Goal: Register for event/course

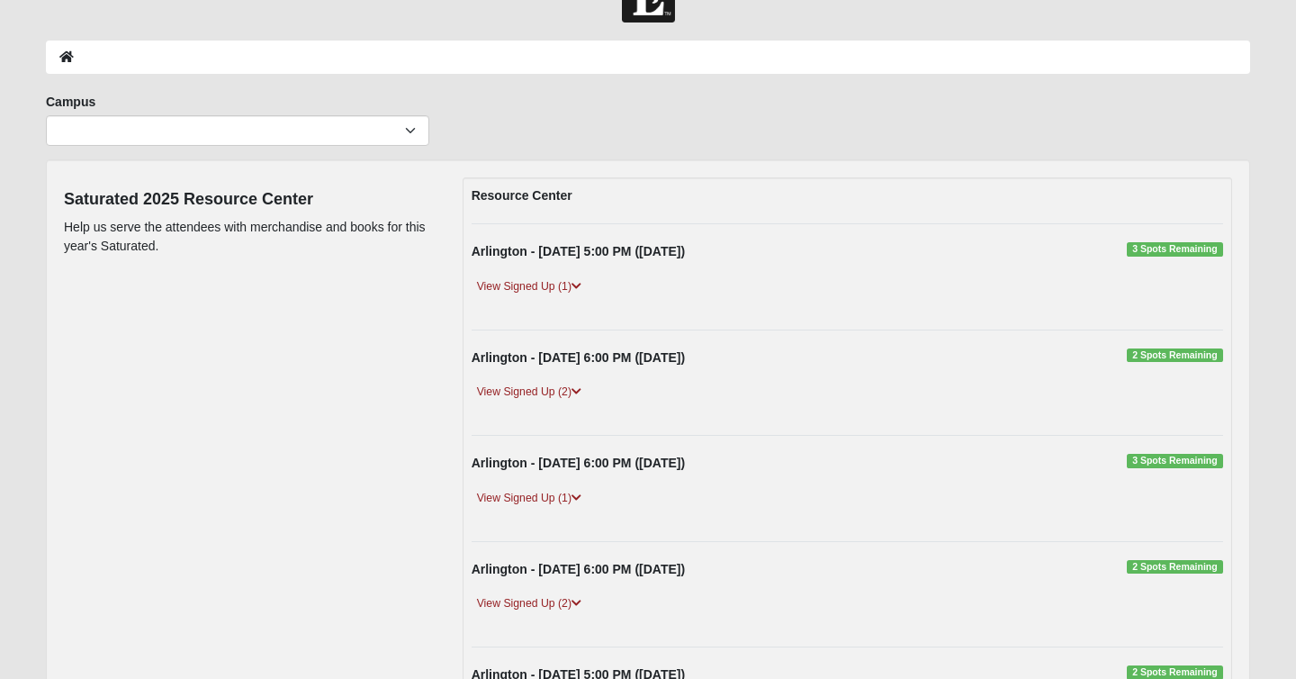
scroll to position [56, 0]
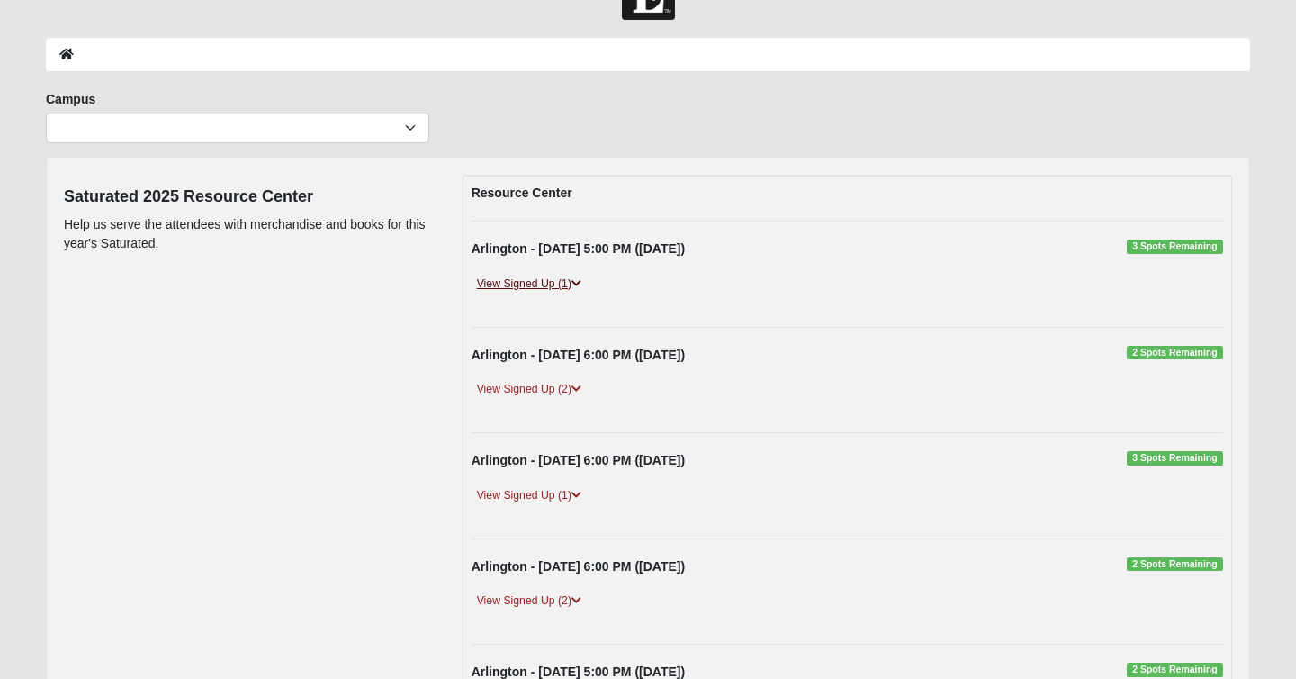
click at [516, 288] on link "View Signed Up (1)" at bounding box center [529, 284] width 115 height 19
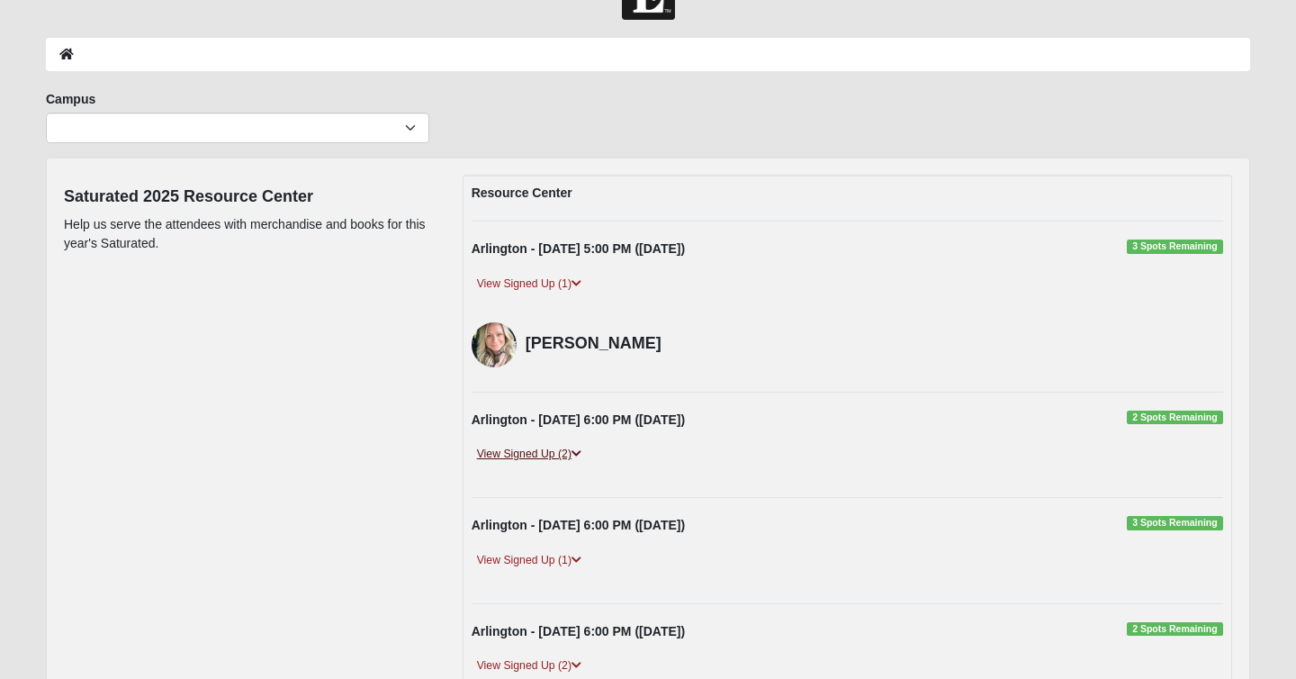
click at [524, 452] on link "View Signed Up (2)" at bounding box center [529, 454] width 115 height 19
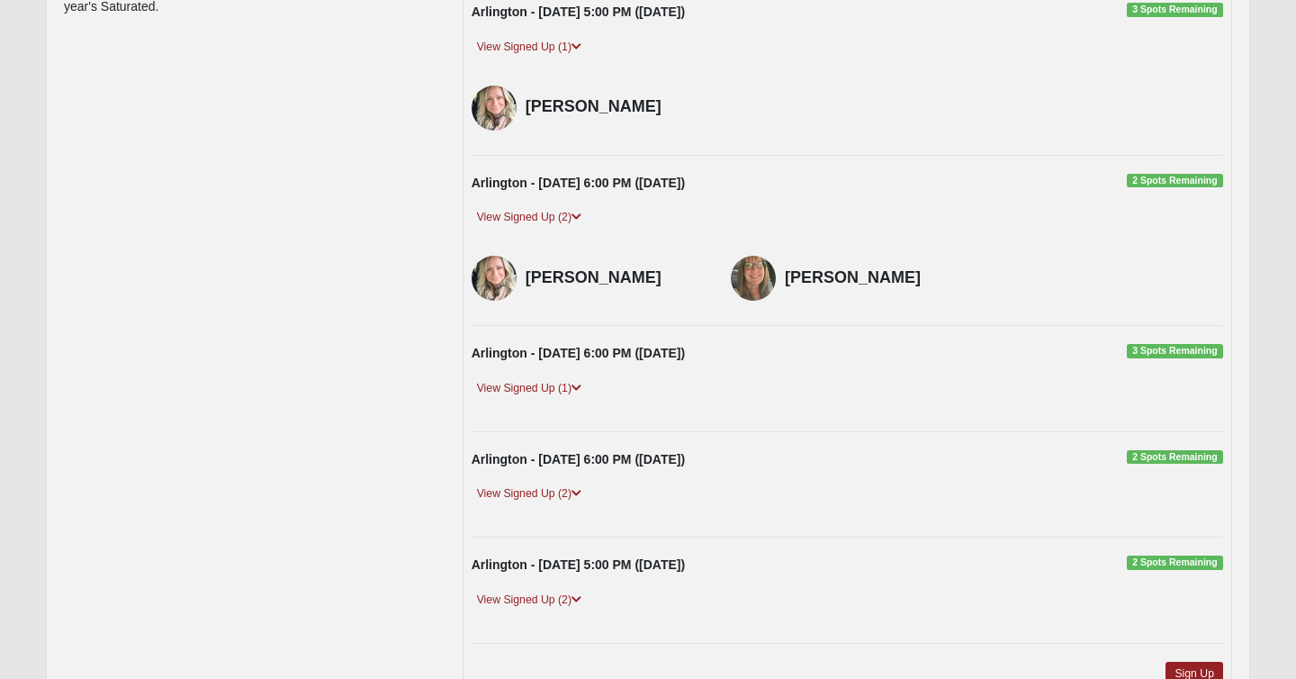
scroll to position [309, 0]
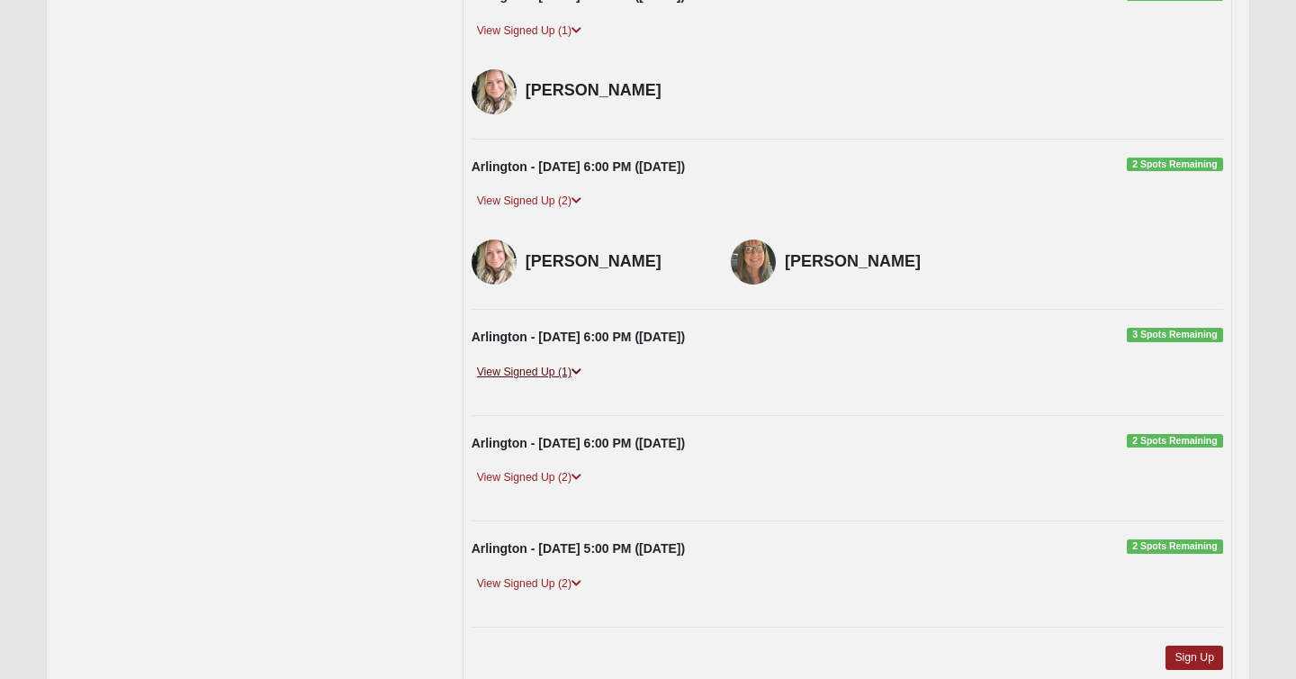
click at [579, 375] on icon at bounding box center [577, 371] width 10 height 11
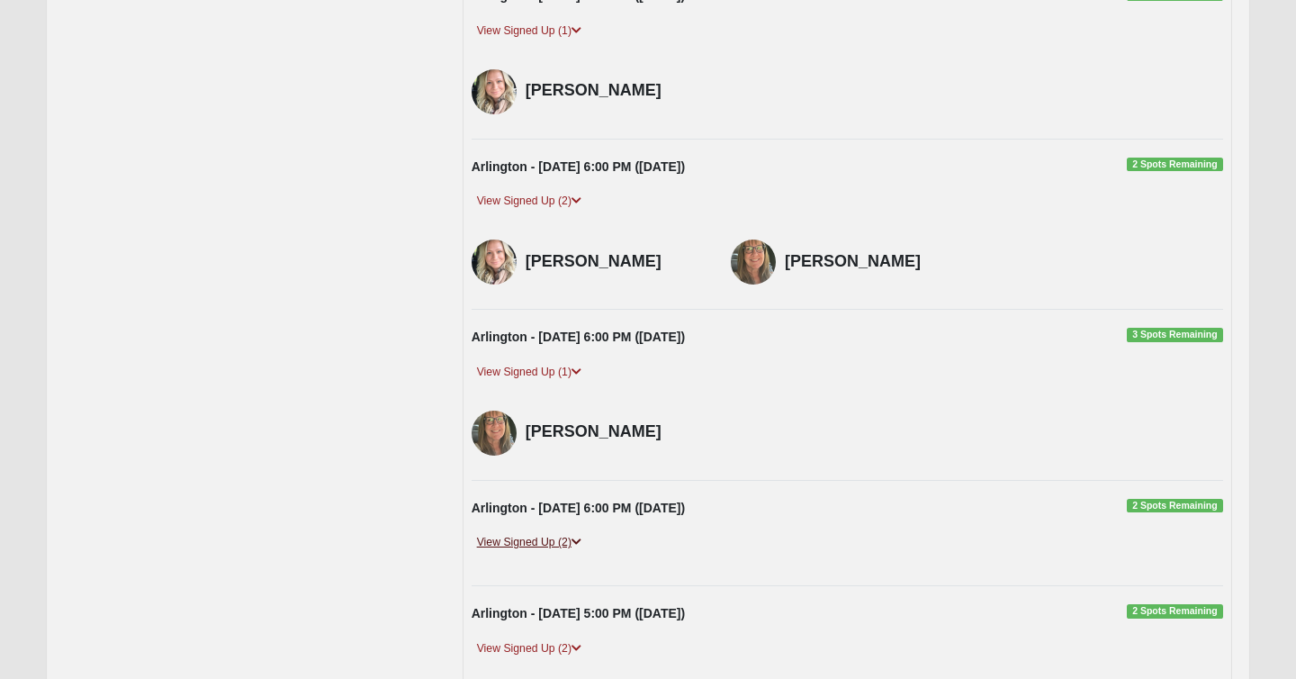
click at [555, 538] on link "View Signed Up (2)" at bounding box center [529, 542] width 115 height 19
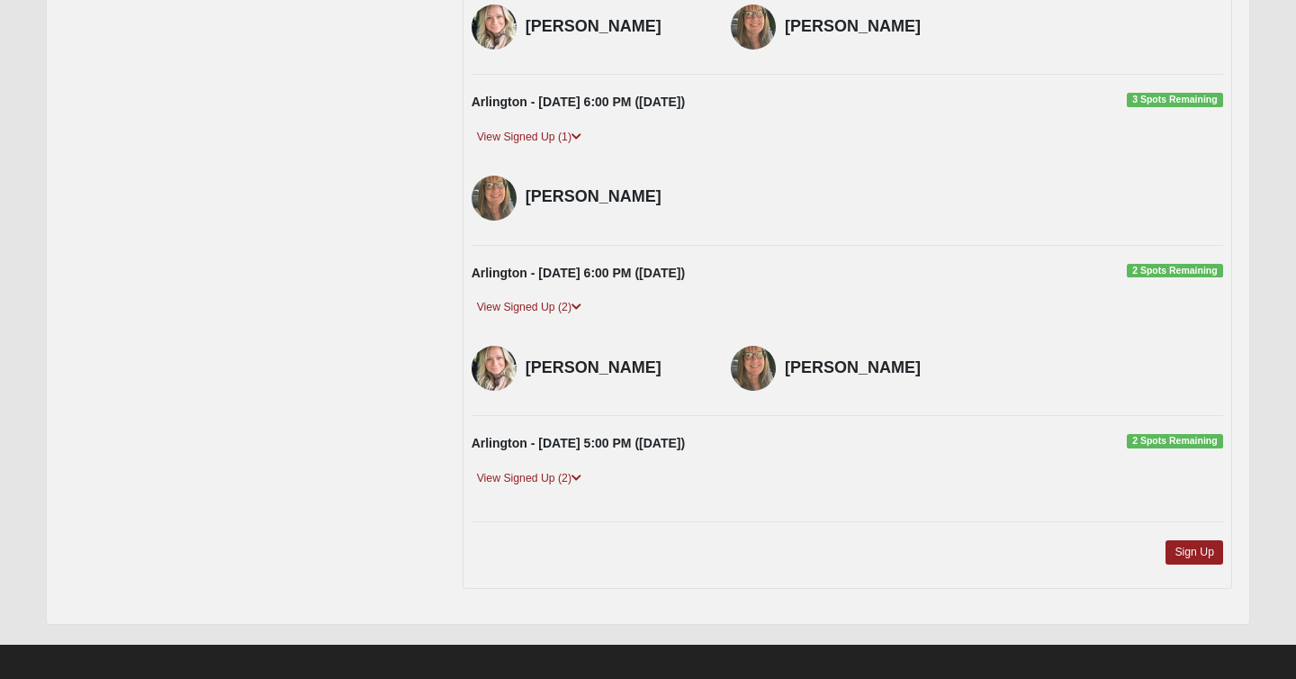
scroll to position [545, 0]
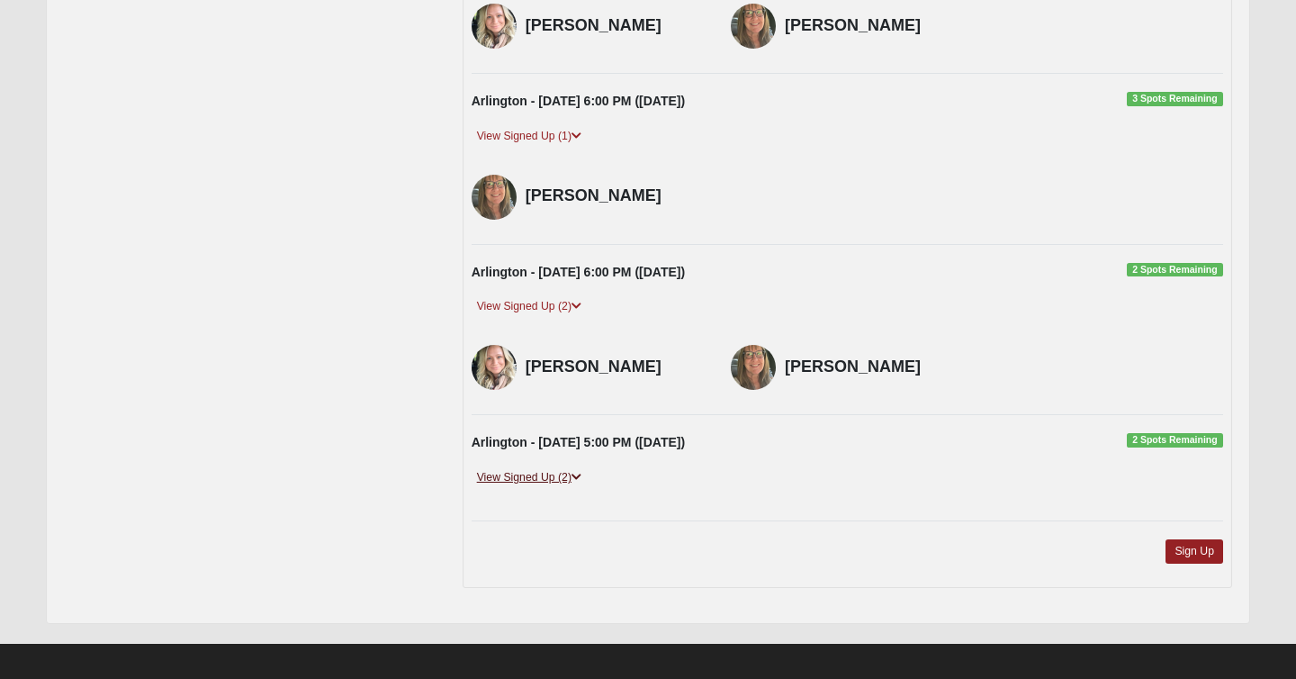
click at [570, 482] on link "View Signed Up (2)" at bounding box center [529, 477] width 115 height 19
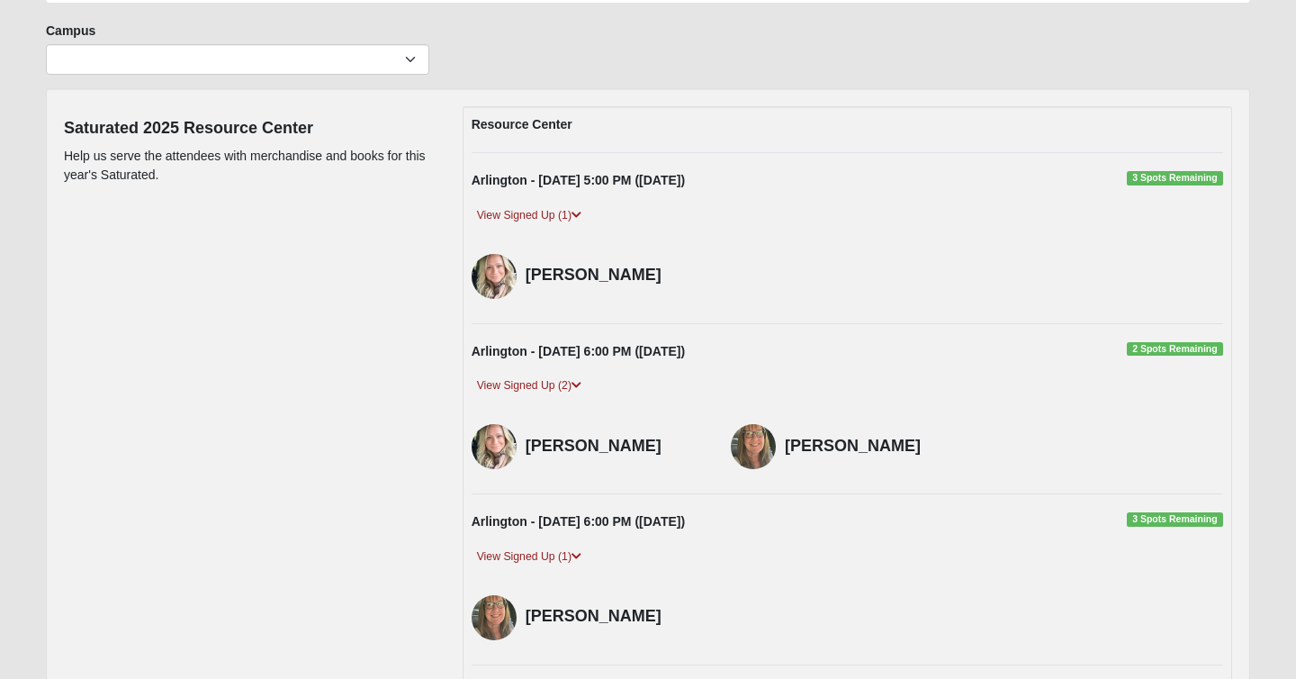
scroll to position [0, 0]
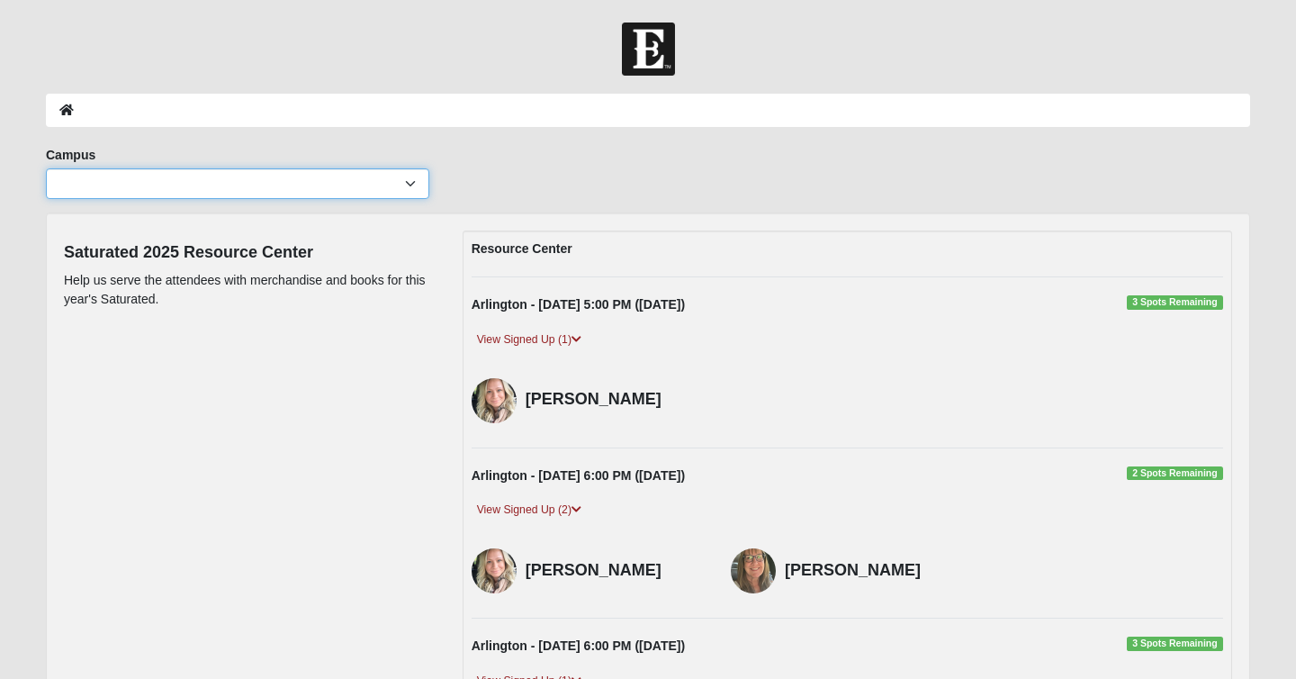
click at [403, 187] on select "Arlington Baymeadows Eleven22 Online Fleming Island Jesup Mandarin North Jax Or…" at bounding box center [237, 183] width 383 height 31
select select "5"
click at [46, 168] on select "Arlington Baymeadows Eleven22 Online Fleming Island Jesup Mandarin North Jax Or…" at bounding box center [237, 183] width 383 height 31
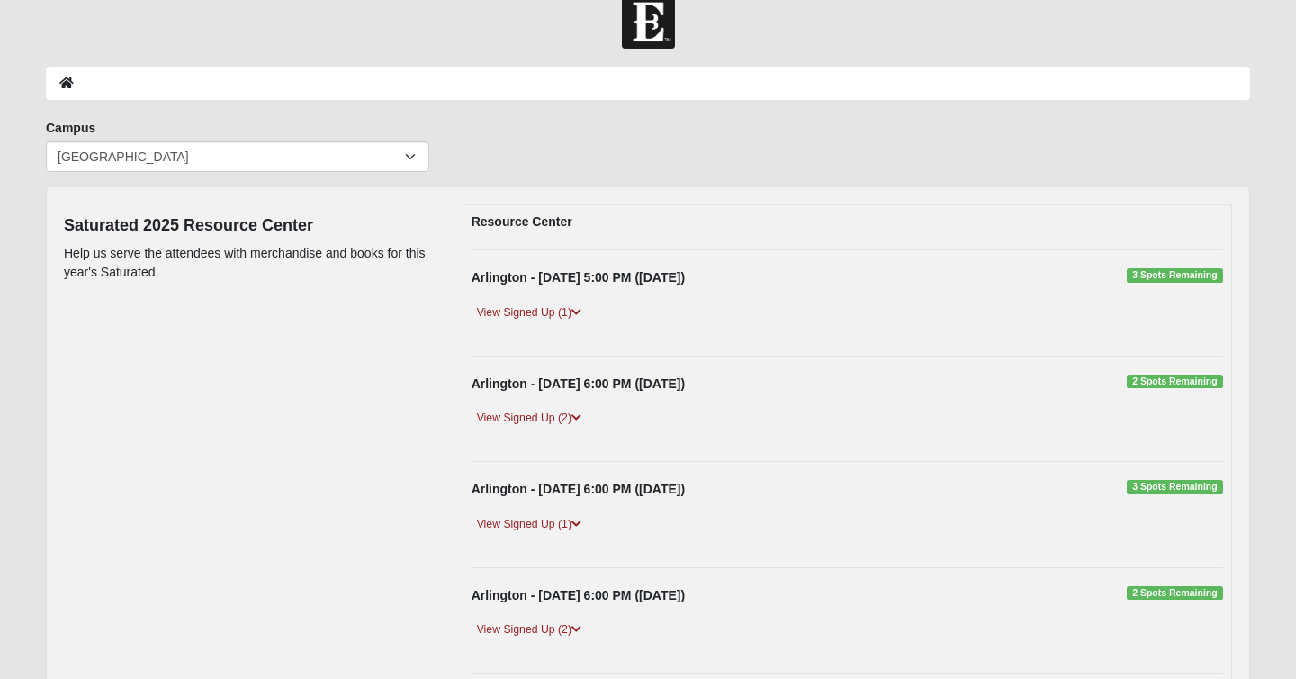
scroll to position [42, 0]
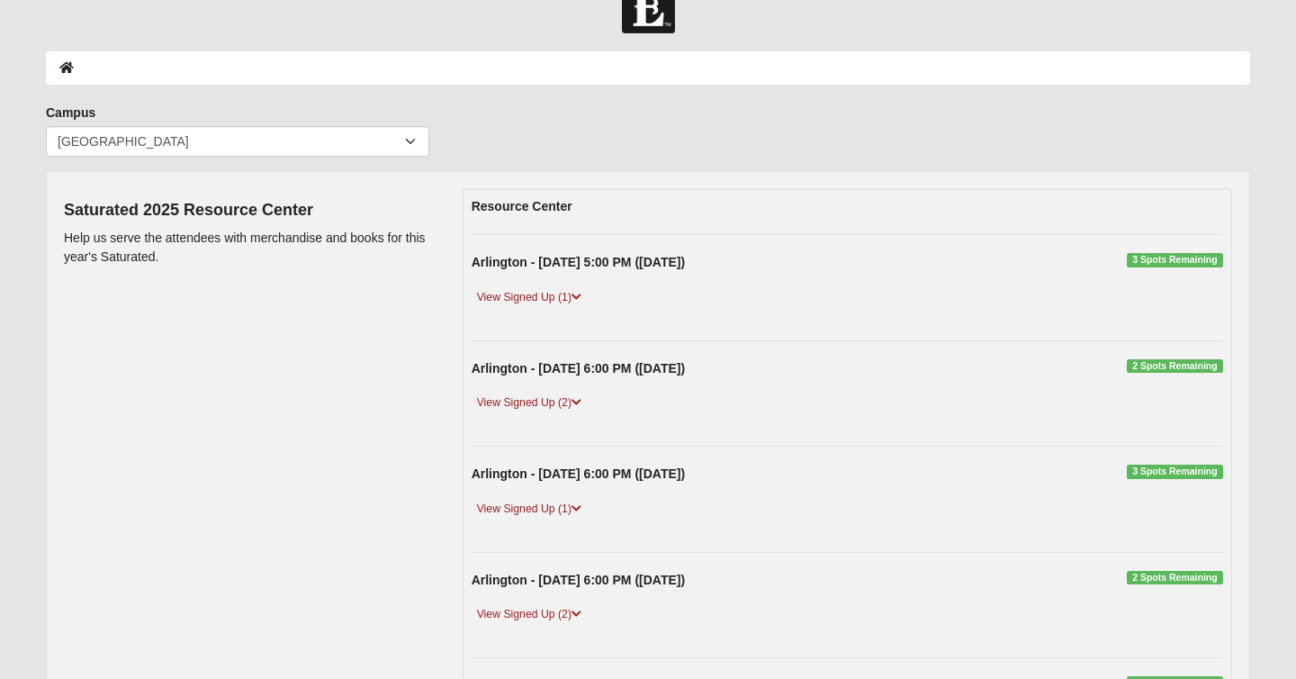
click at [590, 374] on strong "Arlington - 9/10/2025 6:00 PM (9/10/2025)" at bounding box center [578, 368] width 213 height 14
click at [1192, 368] on span "2 Spots Remaining" at bounding box center [1175, 366] width 96 height 14
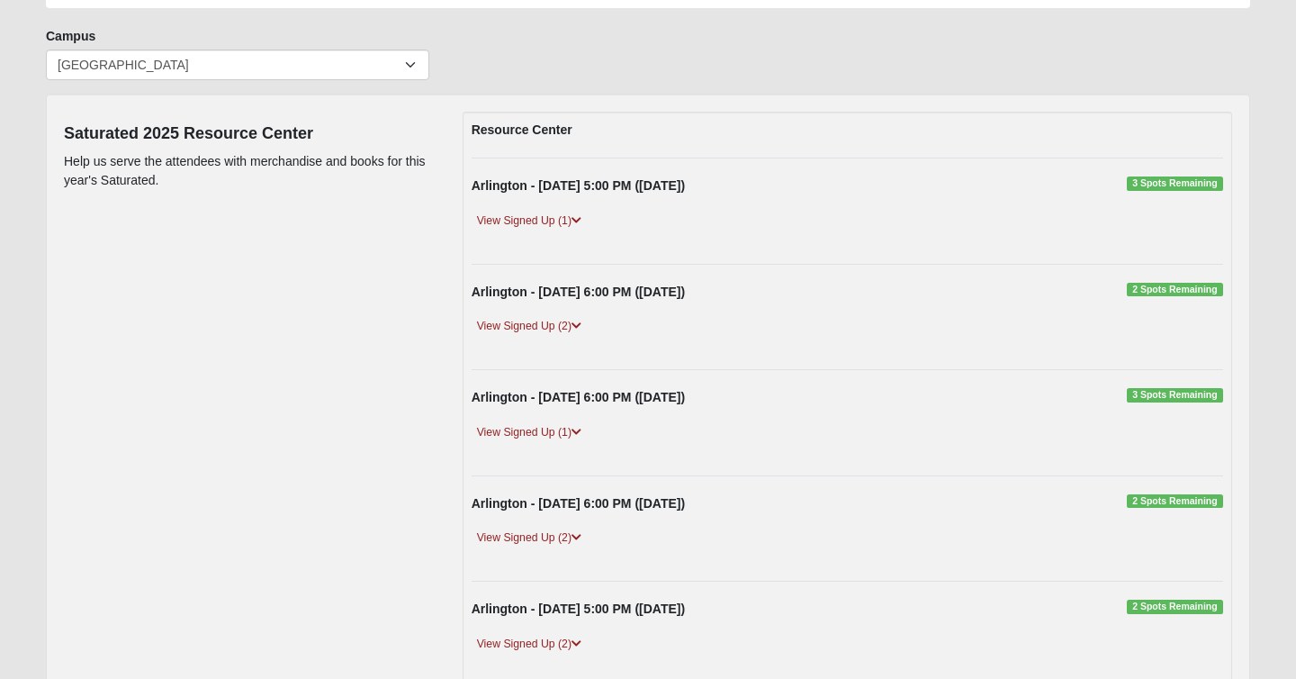
scroll to position [0, 0]
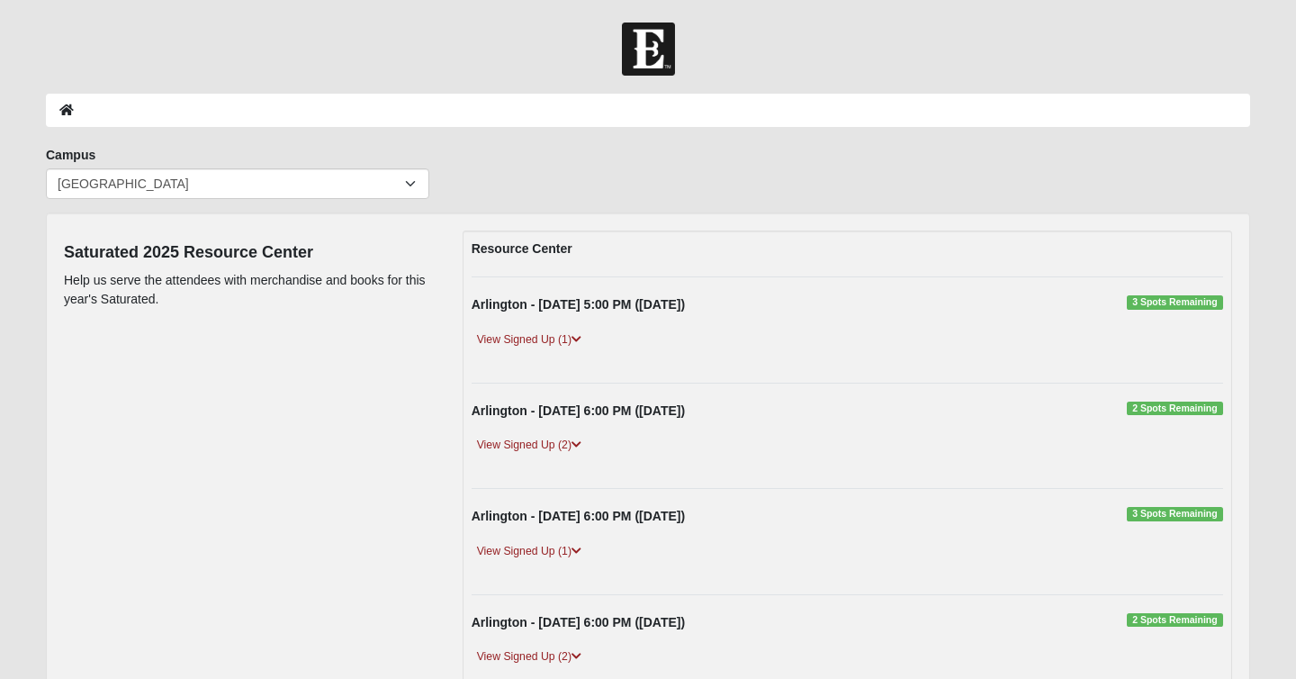
click at [429, 121] on ol at bounding box center [648, 110] width 1205 height 33
click at [70, 113] on icon at bounding box center [66, 110] width 14 height 13
click at [645, 305] on strong "Arlington - 9/10/2025 5:00 PM (9/10/2025)" at bounding box center [578, 304] width 213 height 14
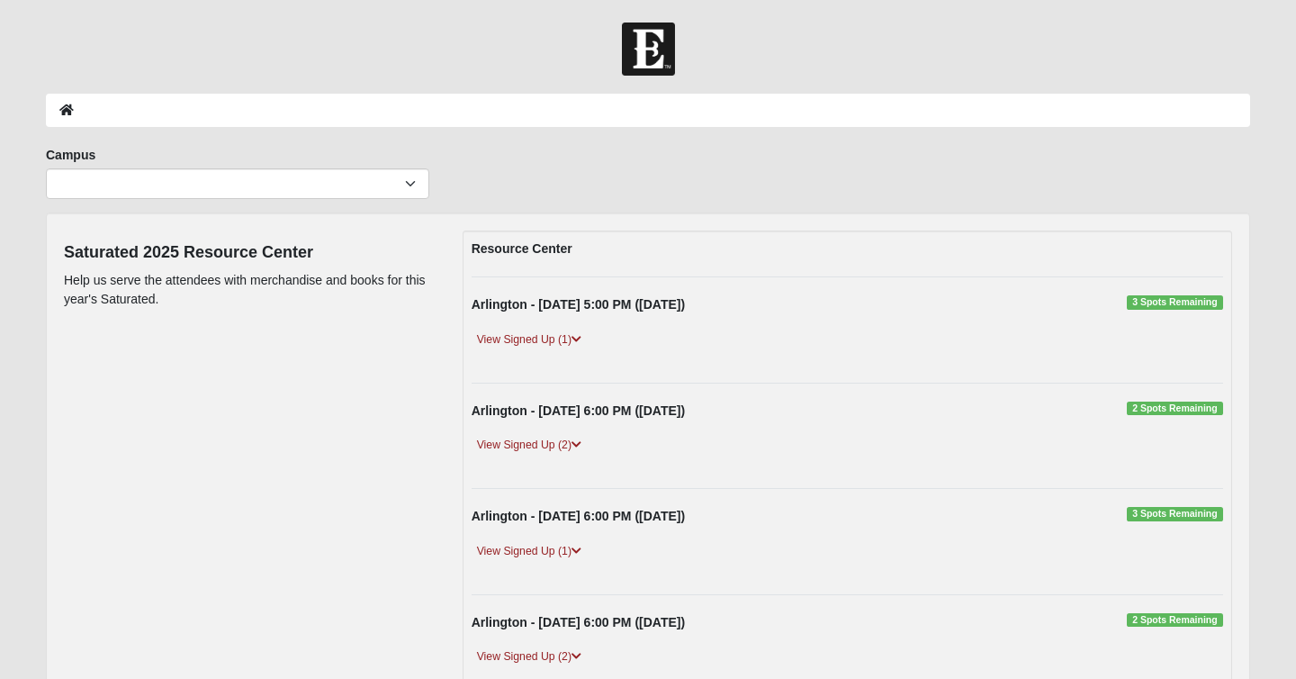
click at [564, 408] on strong "Arlington - 9/10/2025 6:00 PM (9/10/2025)" at bounding box center [578, 410] width 213 height 14
click at [1168, 415] on div "Arlington - 9/10/2025 6:00 PM (9/10/2025) 2 Spots Remaining" at bounding box center [847, 416] width 779 height 28
click at [1158, 411] on span "2 Spots Remaining" at bounding box center [1175, 409] width 96 height 14
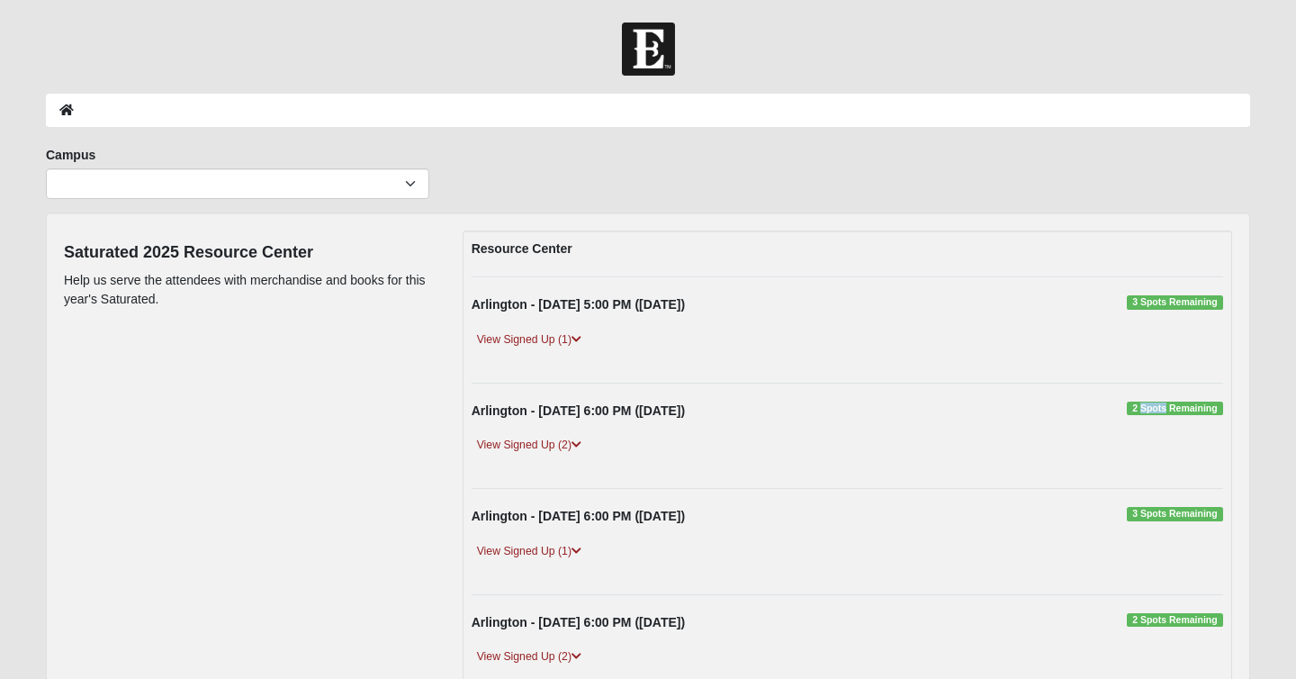
click at [1158, 411] on span "2 Spots Remaining" at bounding box center [1175, 409] width 96 height 14
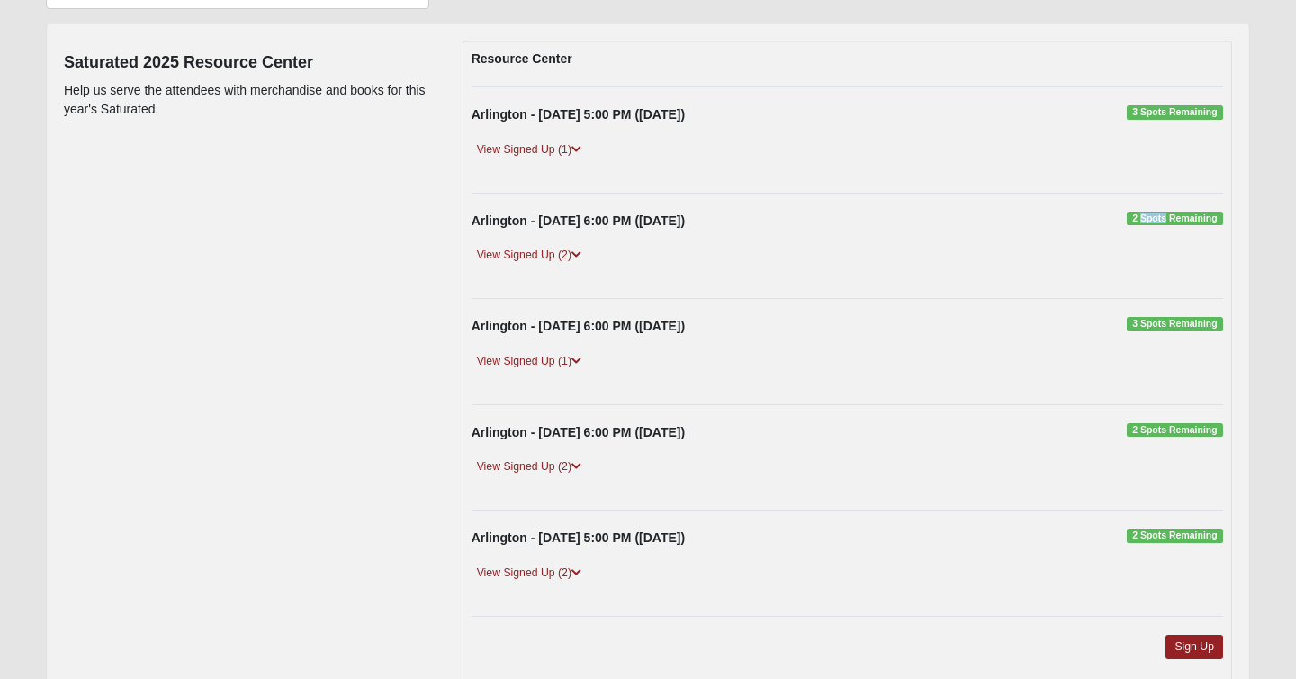
scroll to position [296, 0]
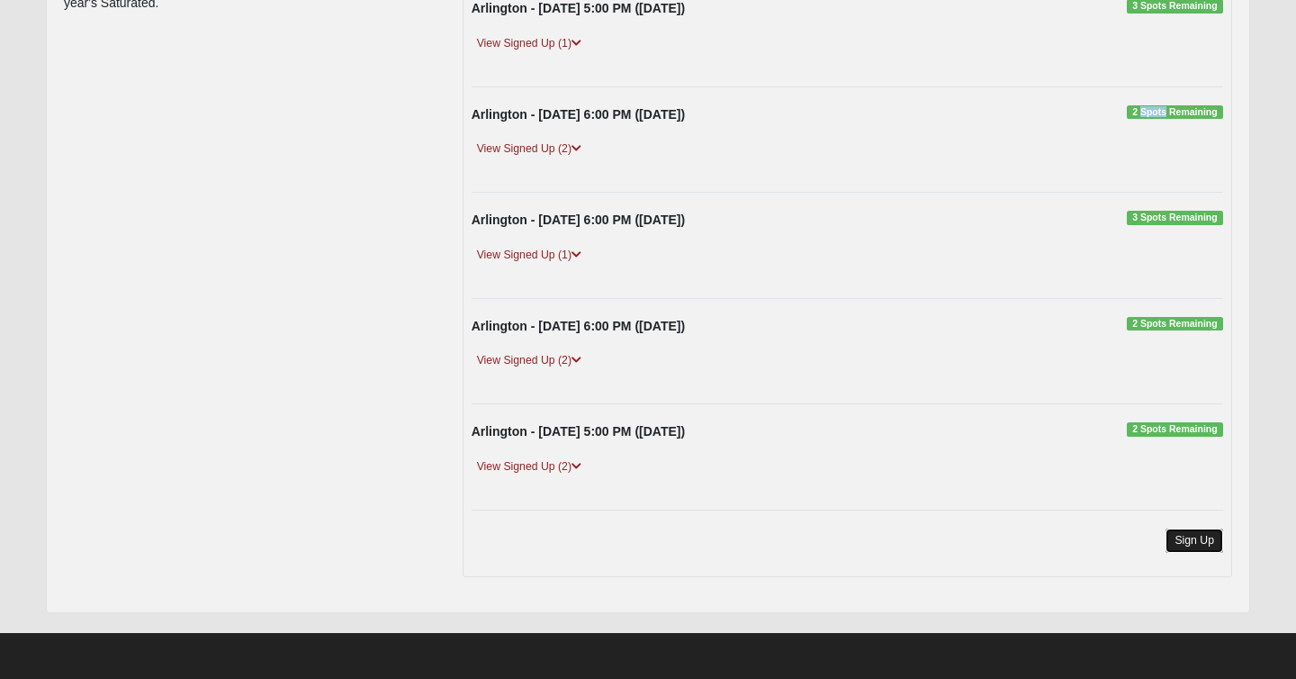
click at [1189, 546] on link "Sign Up" at bounding box center [1195, 540] width 58 height 24
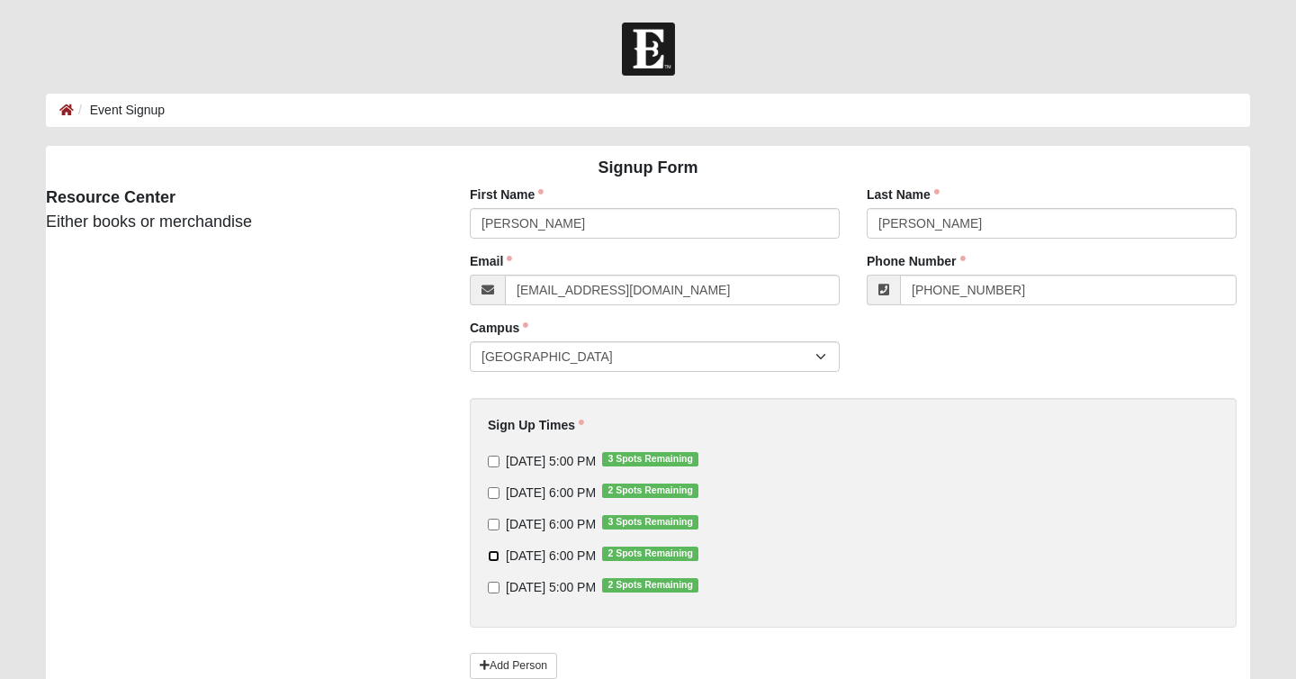
click at [495, 554] on input "[DATE] 6:00 PM 2 Spots Remaining" at bounding box center [494, 556] width 12 height 12
checkbox input "true"
click at [493, 494] on input "[DATE] 6:00 PM 2 Spots Remaining" at bounding box center [494, 493] width 12 height 12
checkbox input "true"
click at [492, 461] on input "[DATE] 5:00 PM 3 Spots Remaining" at bounding box center [494, 462] width 12 height 12
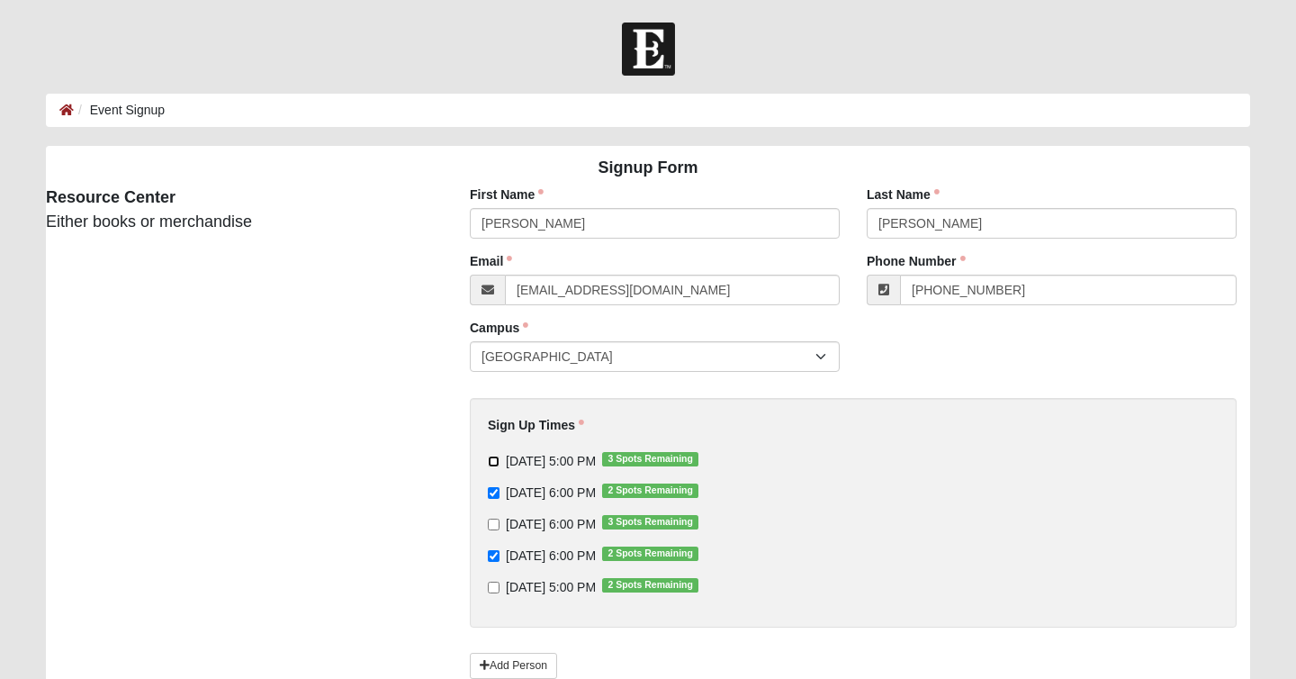
checkbox input "true"
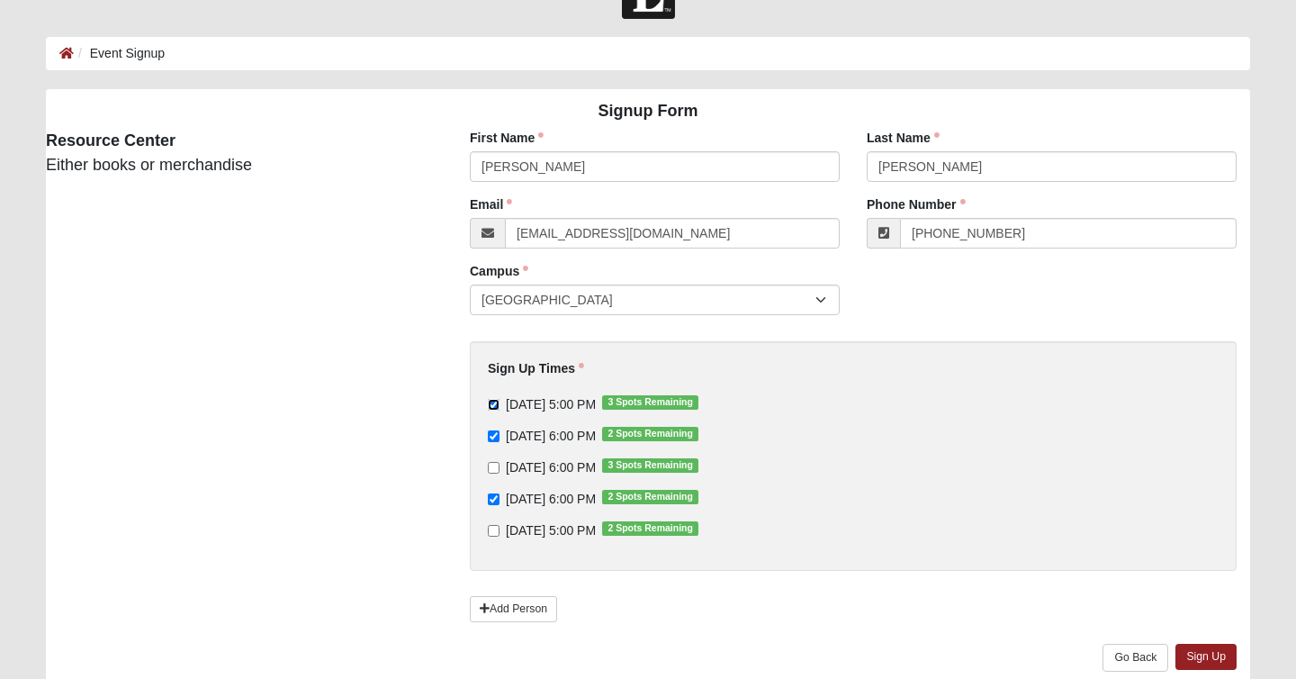
scroll to position [63, 0]
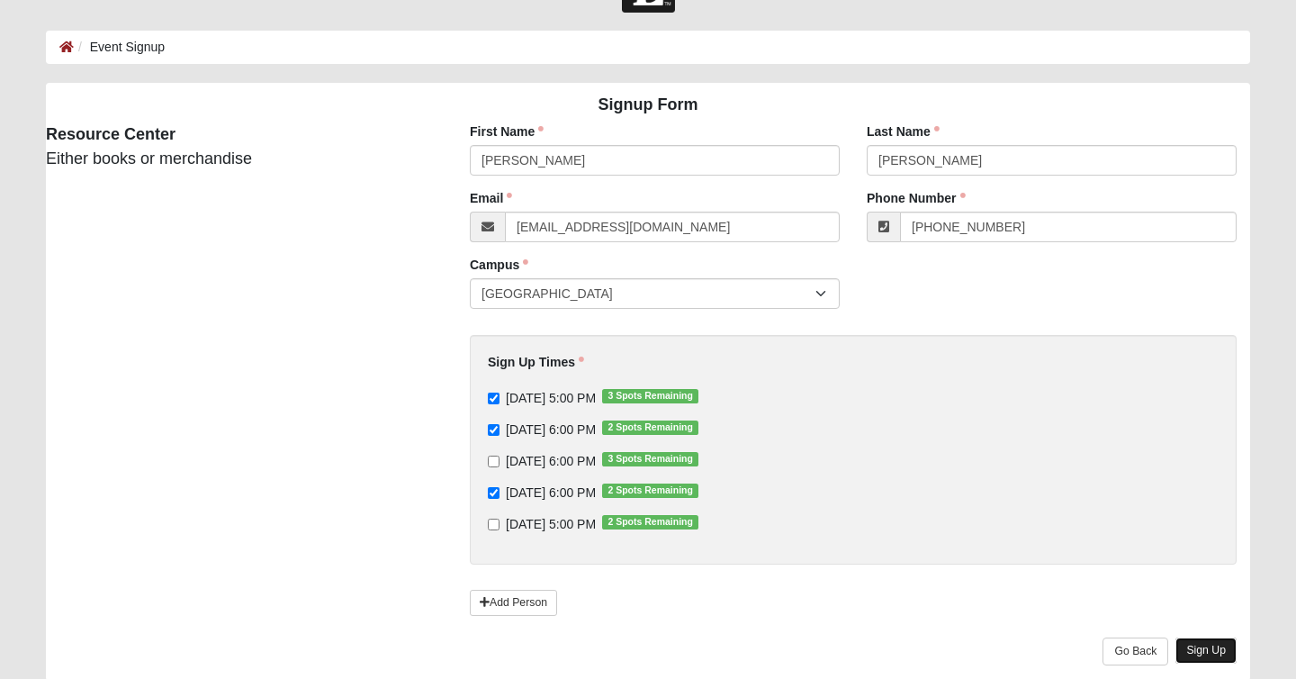
click at [1205, 654] on link "Sign Up" at bounding box center [1206, 650] width 61 height 26
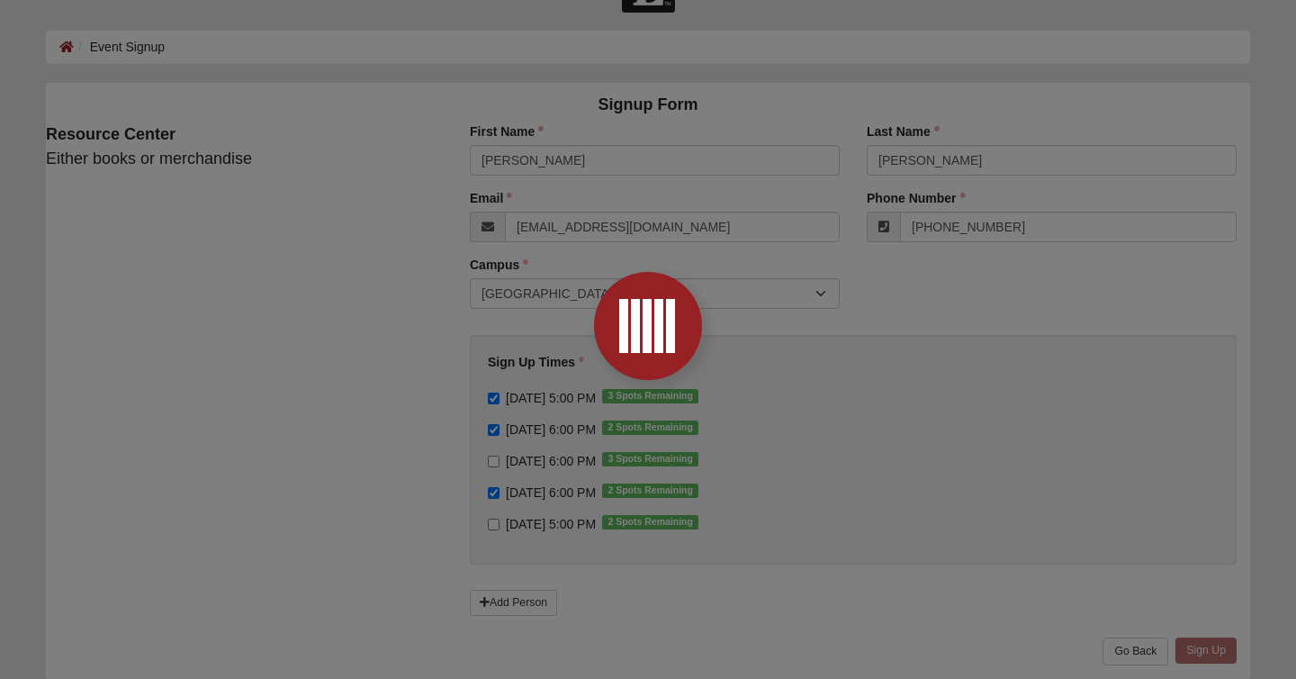
scroll to position [0, 0]
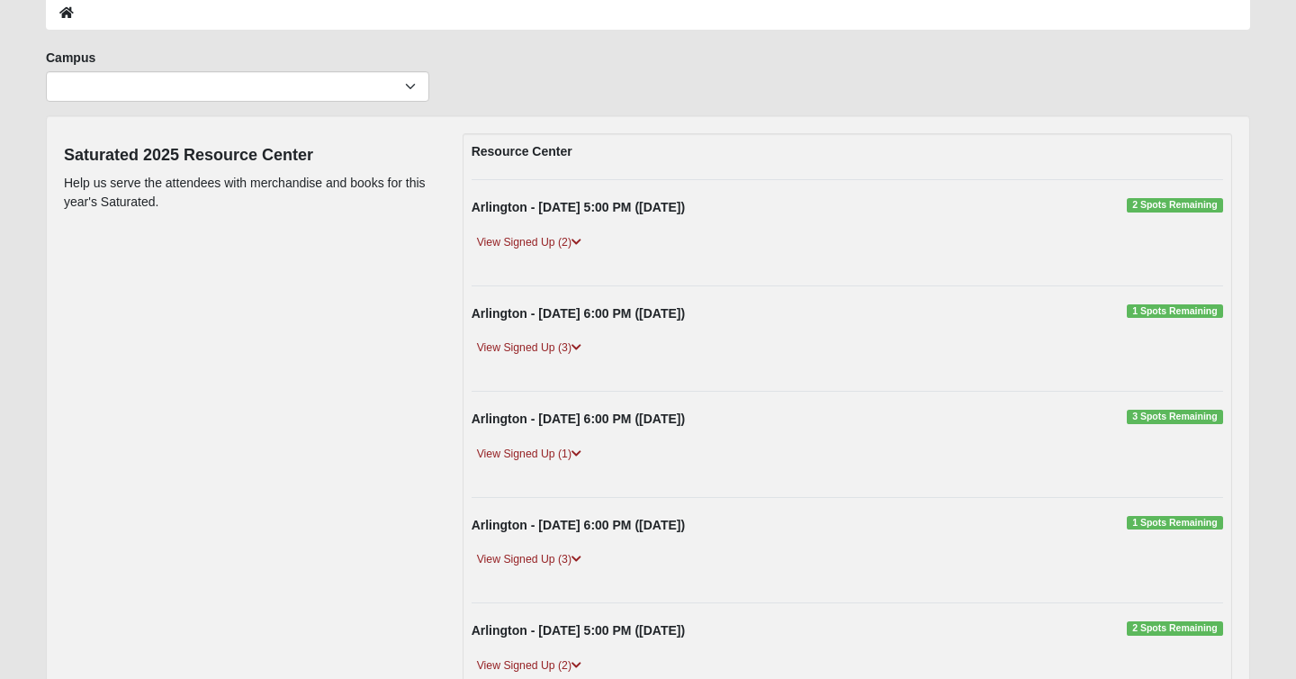
scroll to position [104, 0]
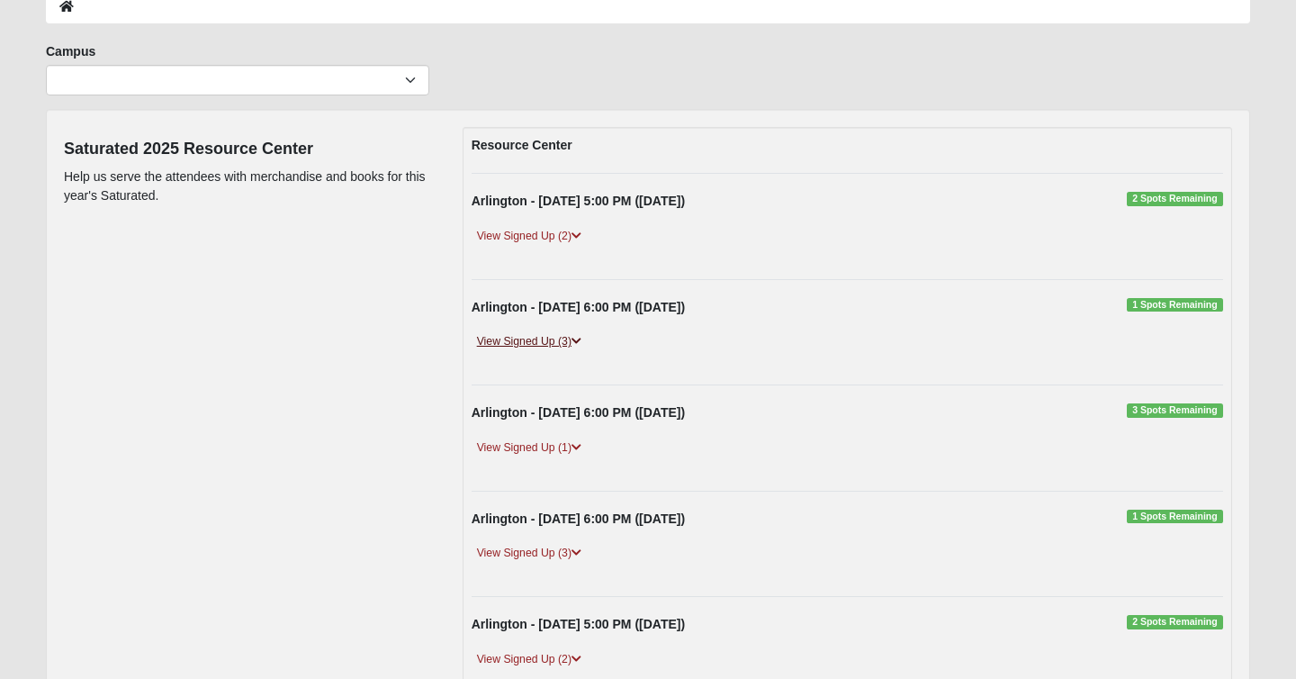
click at [561, 343] on link "View Signed Up (3)" at bounding box center [529, 341] width 115 height 19
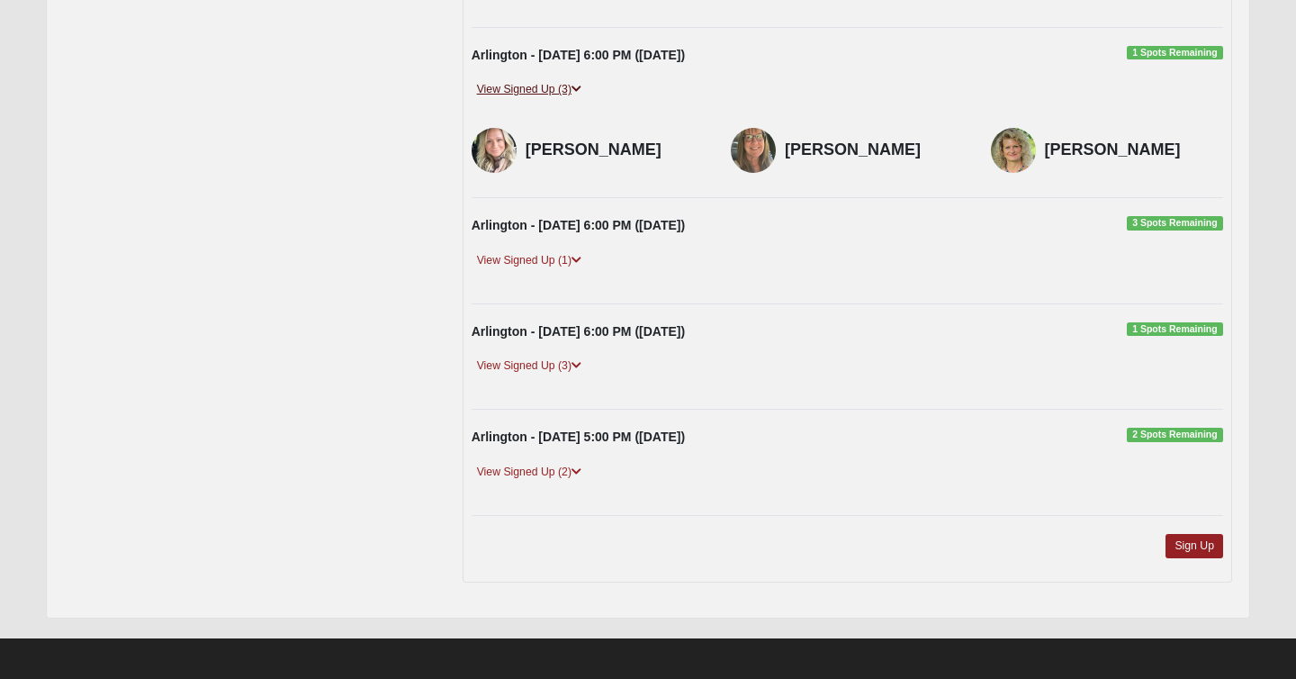
scroll to position [361, 0]
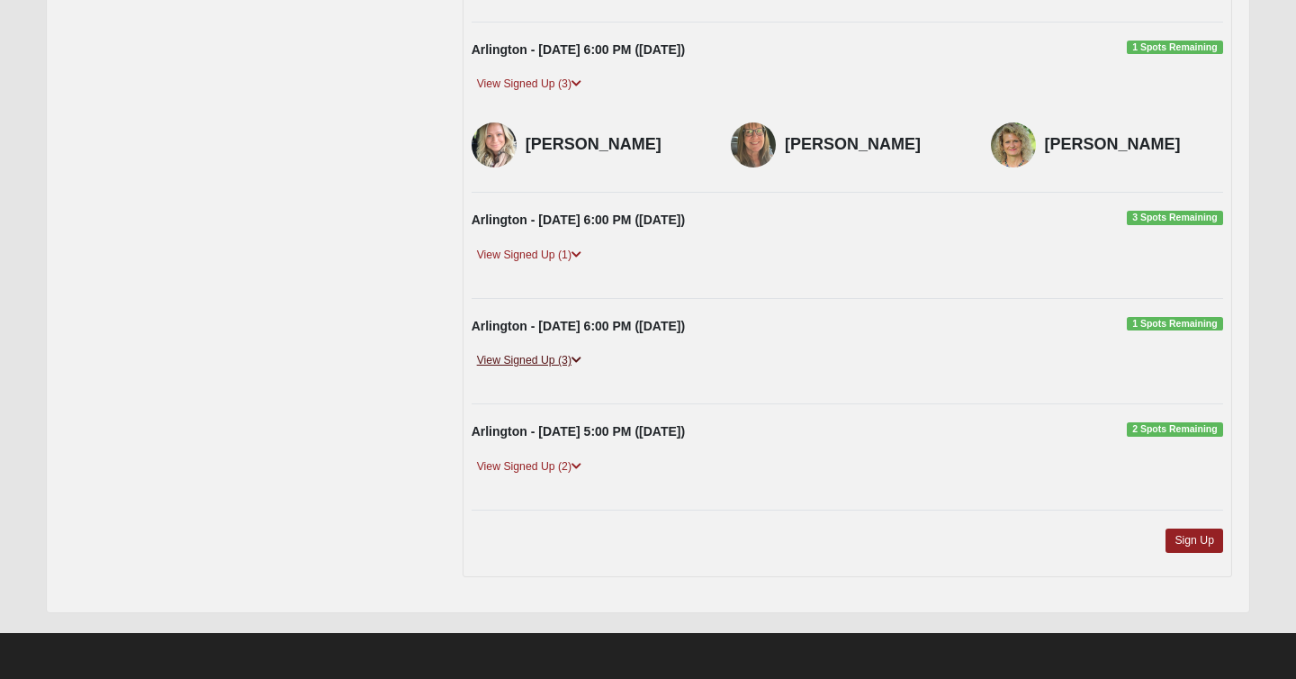
click at [554, 356] on link "View Signed Up (3)" at bounding box center [529, 360] width 115 height 19
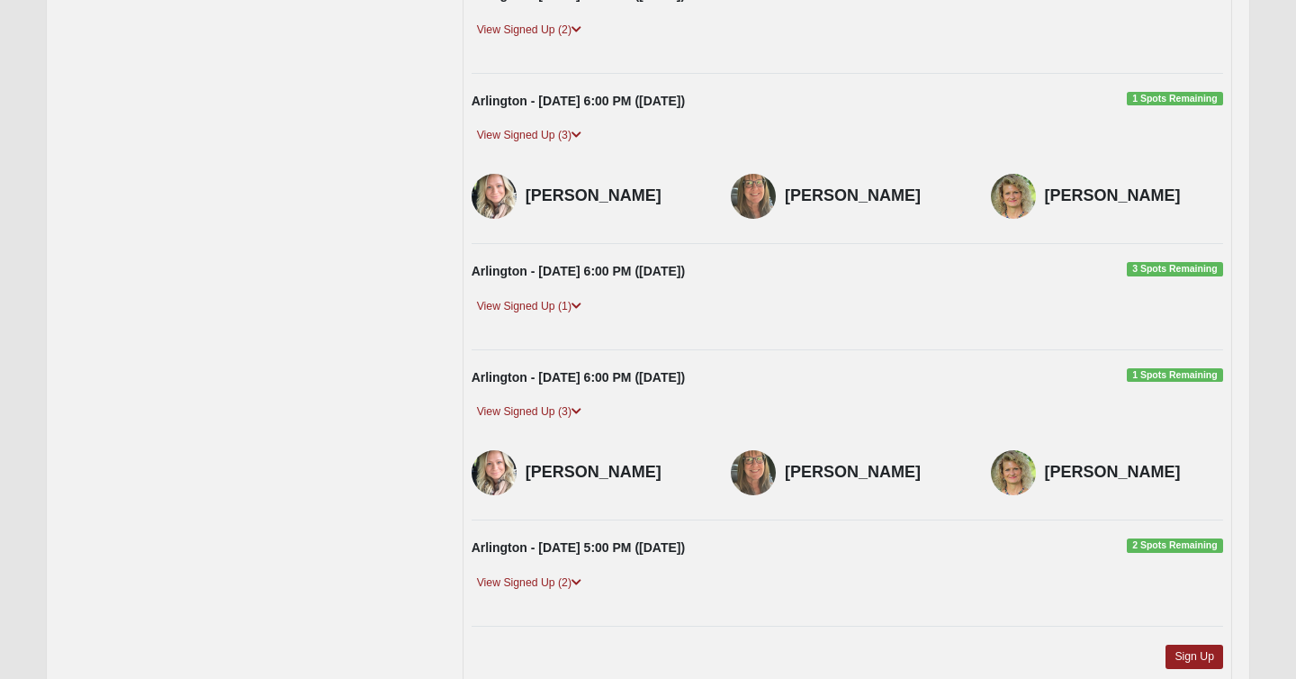
scroll to position [307, 0]
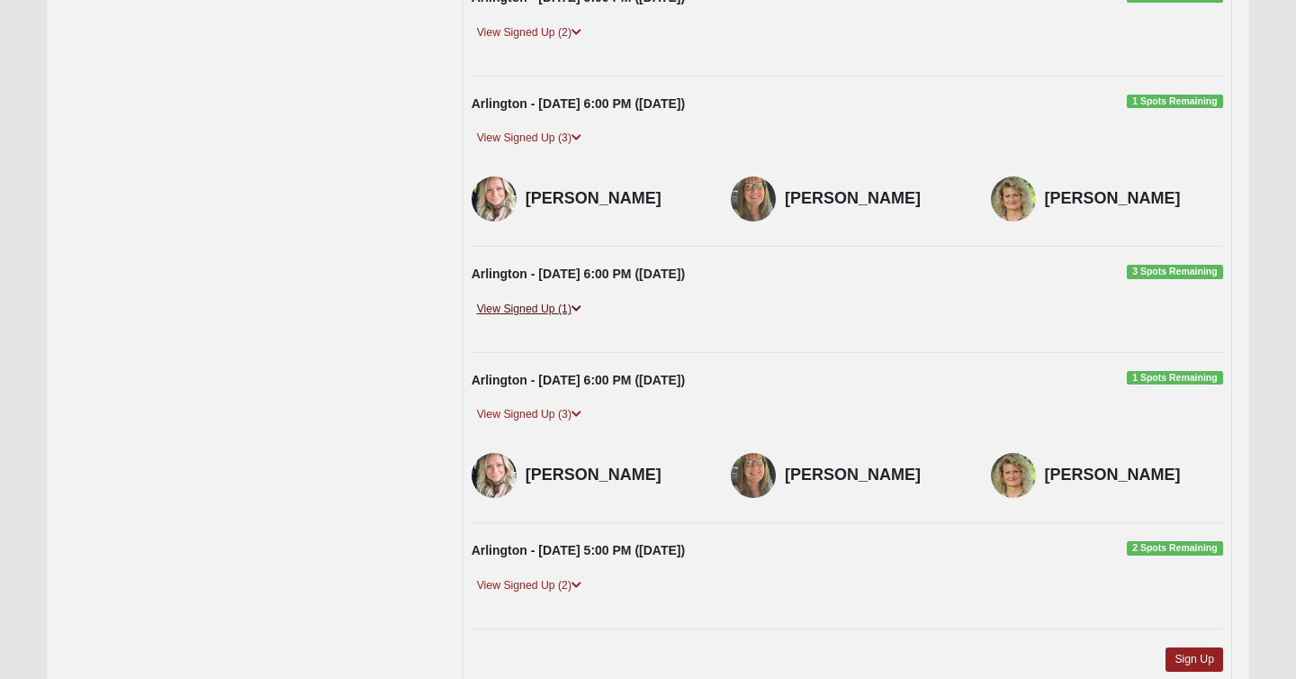
click at [536, 313] on link "View Signed Up (1)" at bounding box center [529, 309] width 115 height 19
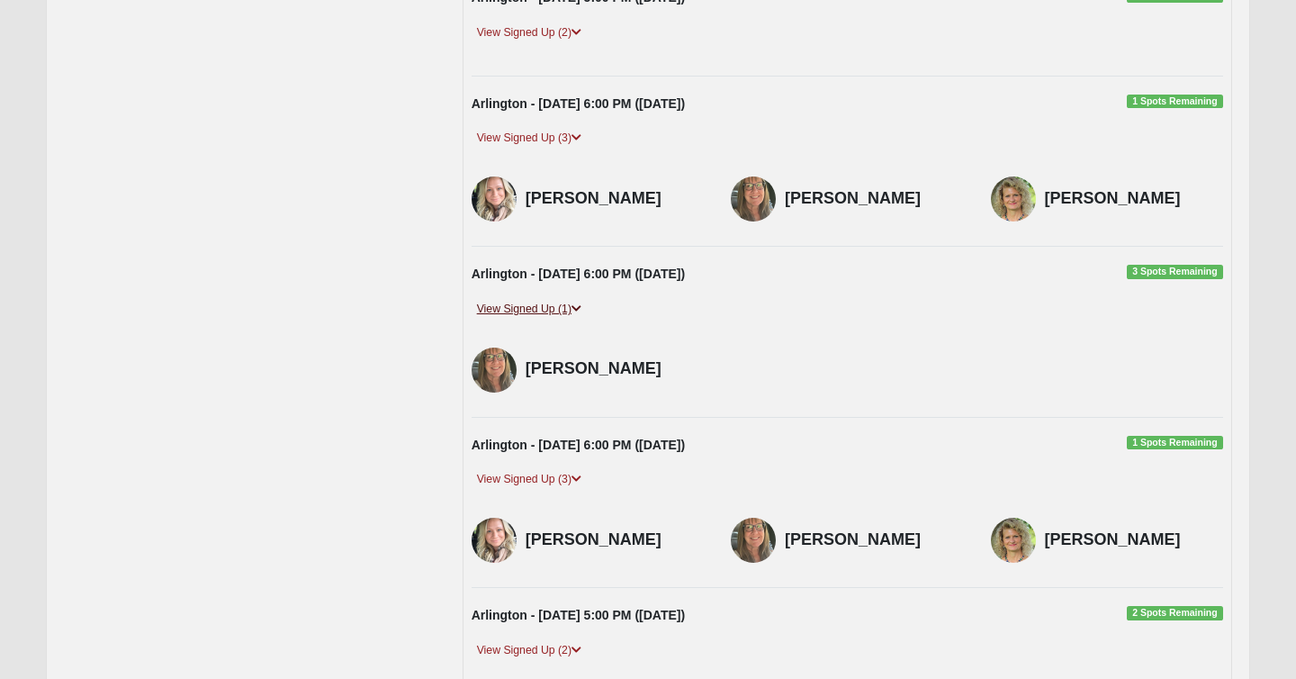
click at [536, 313] on link "View Signed Up (1)" at bounding box center [529, 309] width 115 height 19
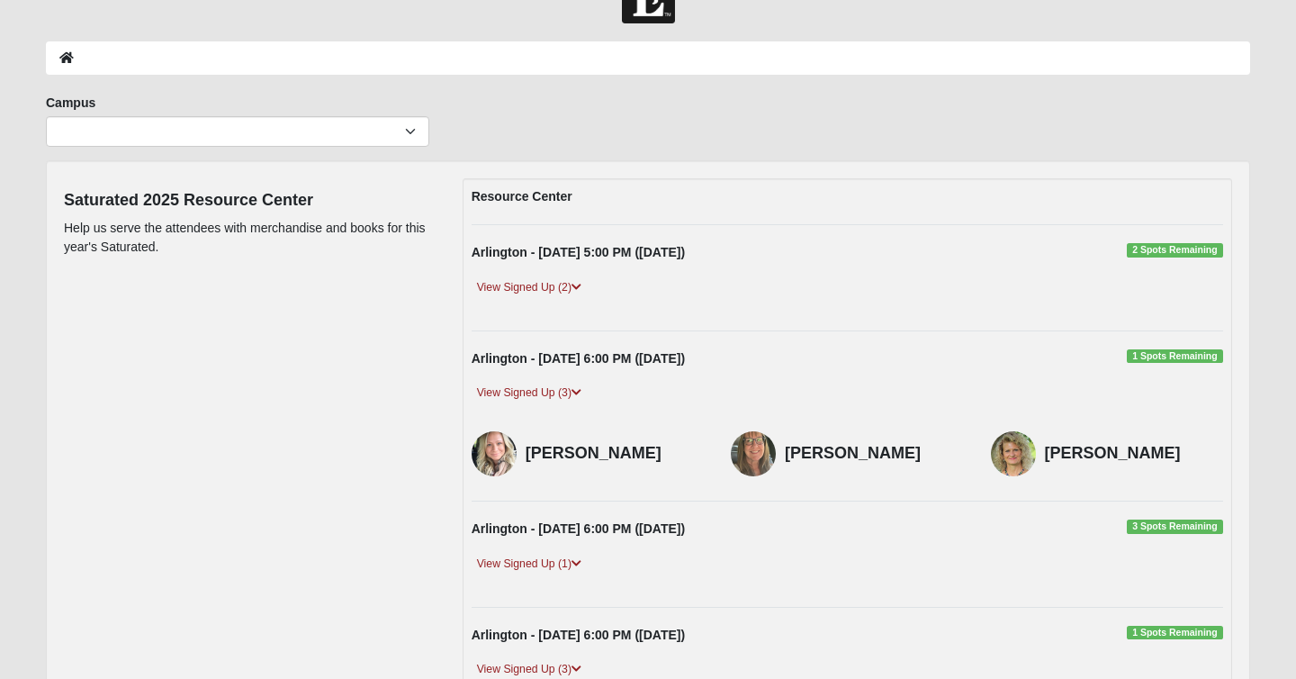
scroll to position [0, 0]
